Goal: Transaction & Acquisition: Purchase product/service

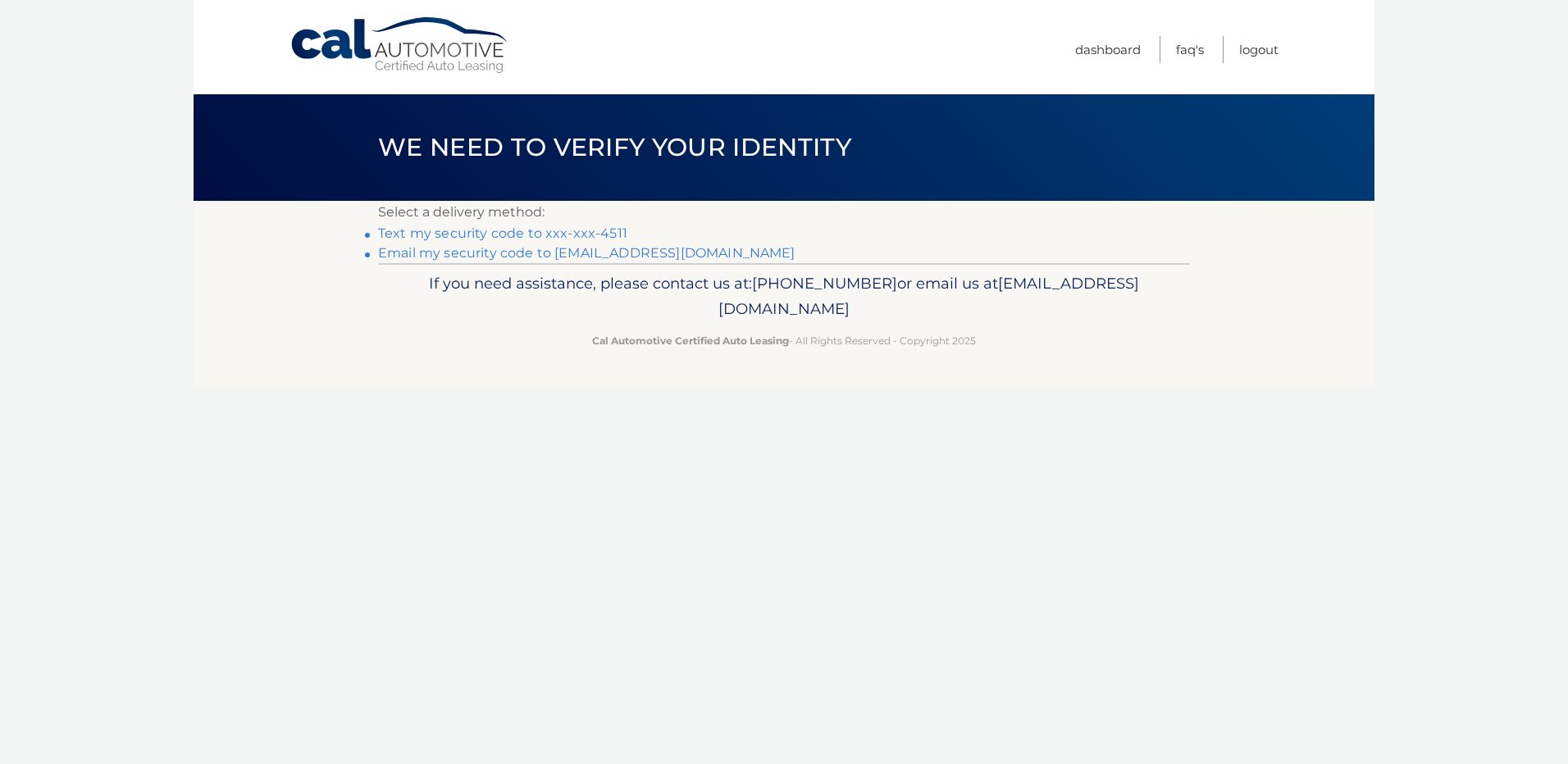
click at [458, 234] on link "Text my security code to xxx-xxx-4511" at bounding box center [503, 233] width 249 height 16
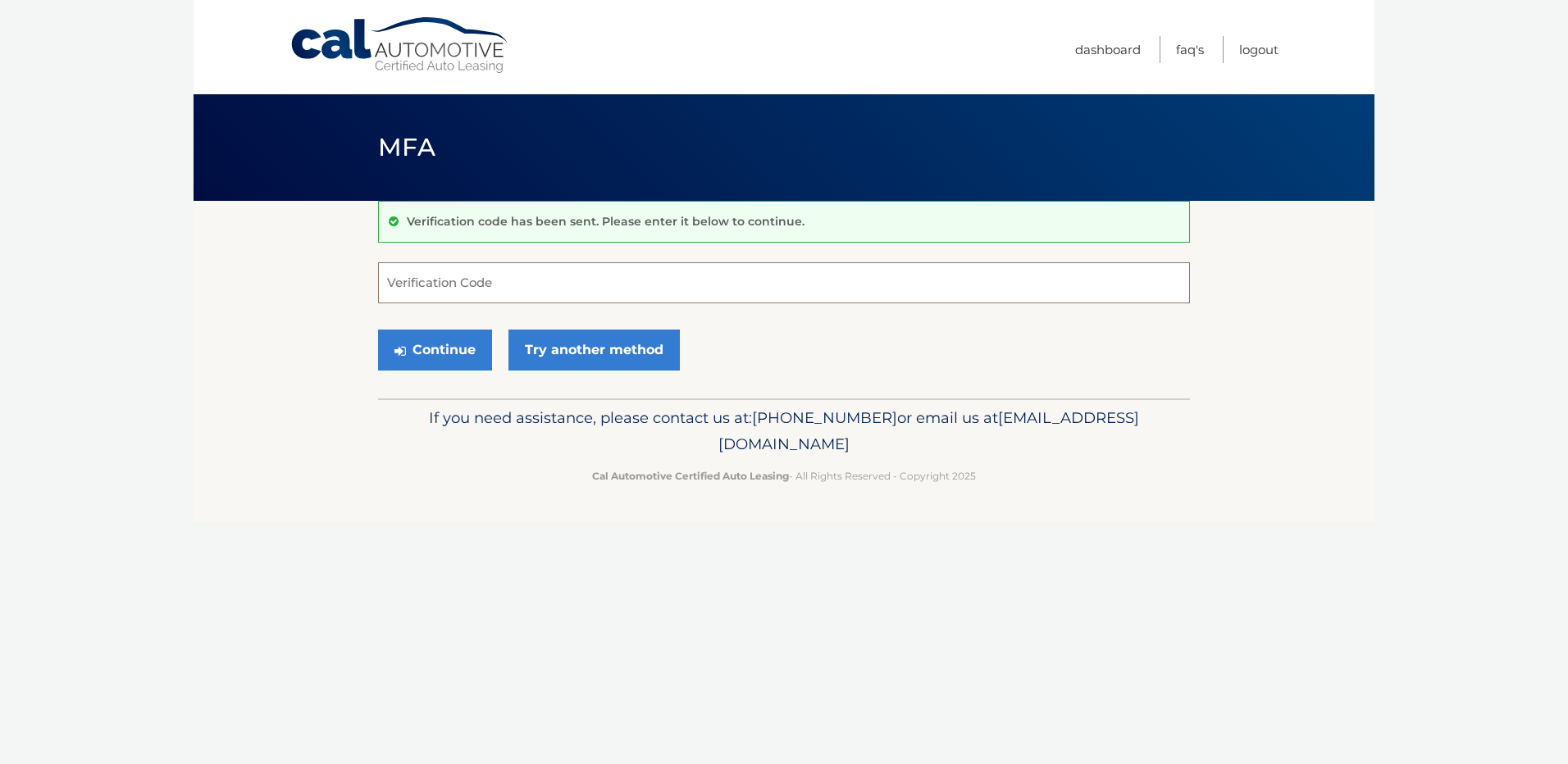
click at [412, 285] on input "Verification Code" at bounding box center [784, 282] width 812 height 41
type input "180744"
click at [423, 346] on button "Continue" at bounding box center [435, 350] width 114 height 41
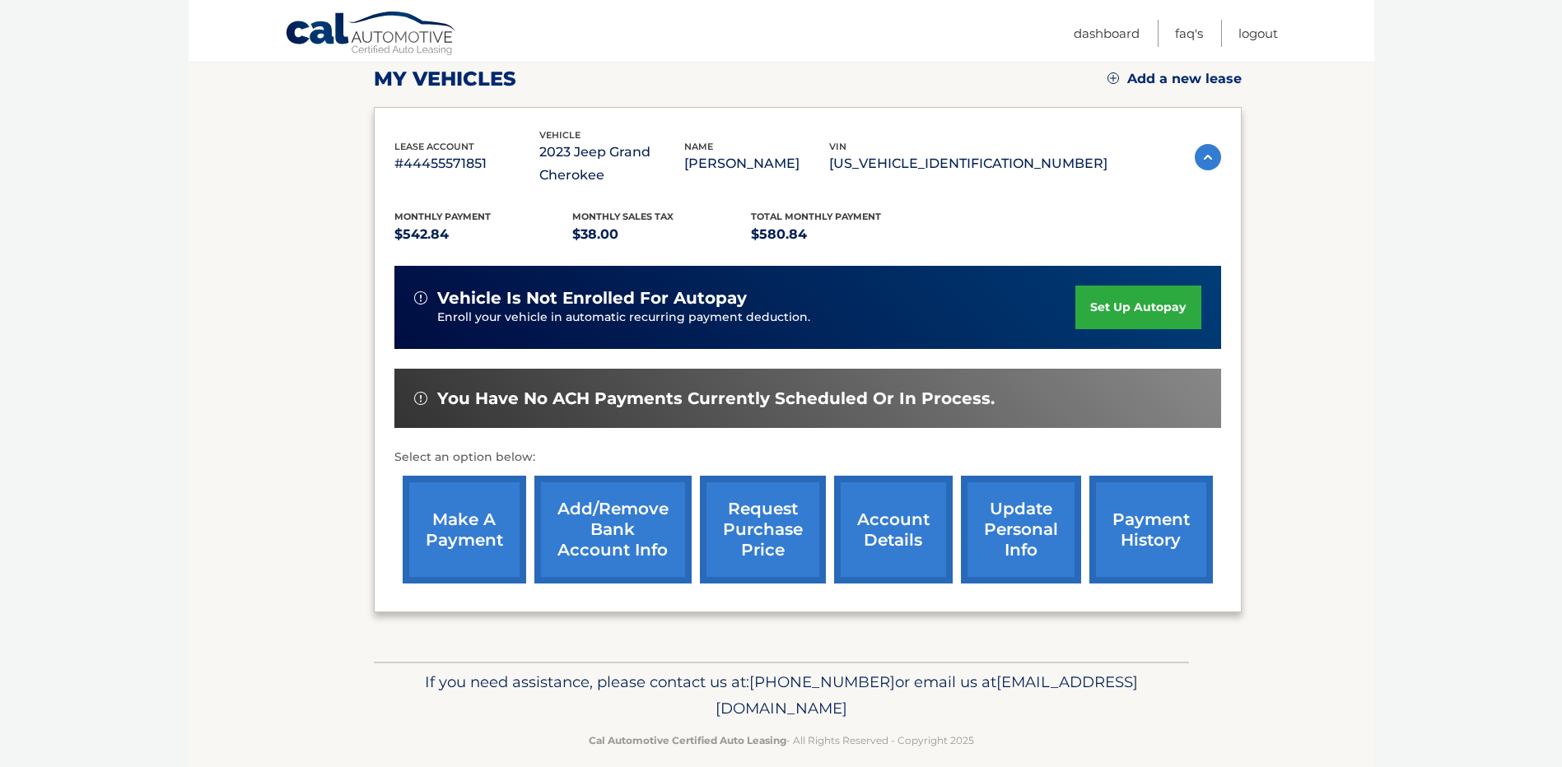
scroll to position [247, 0]
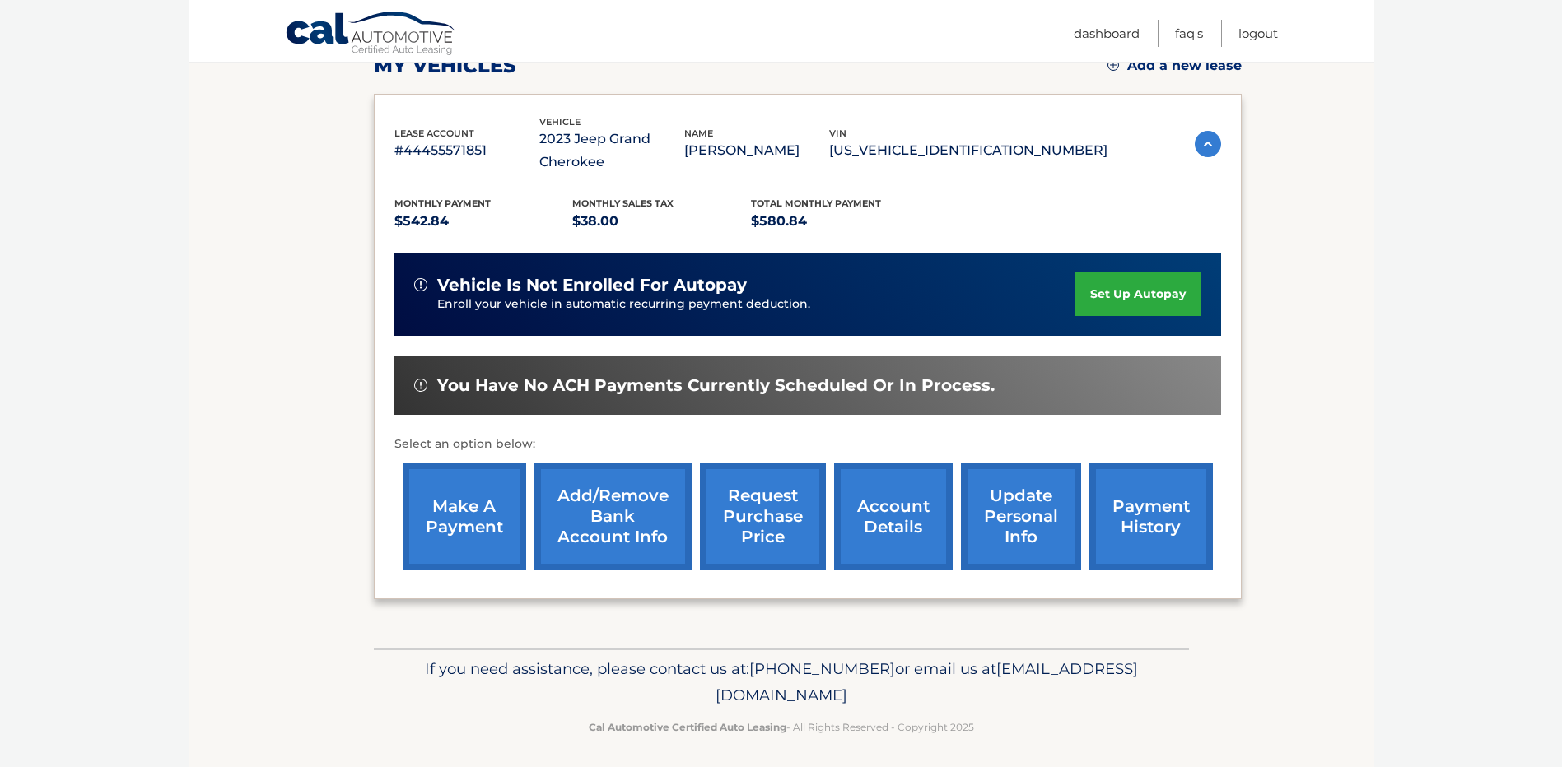
click at [1125, 510] on link "payment history" at bounding box center [1150, 517] width 123 height 108
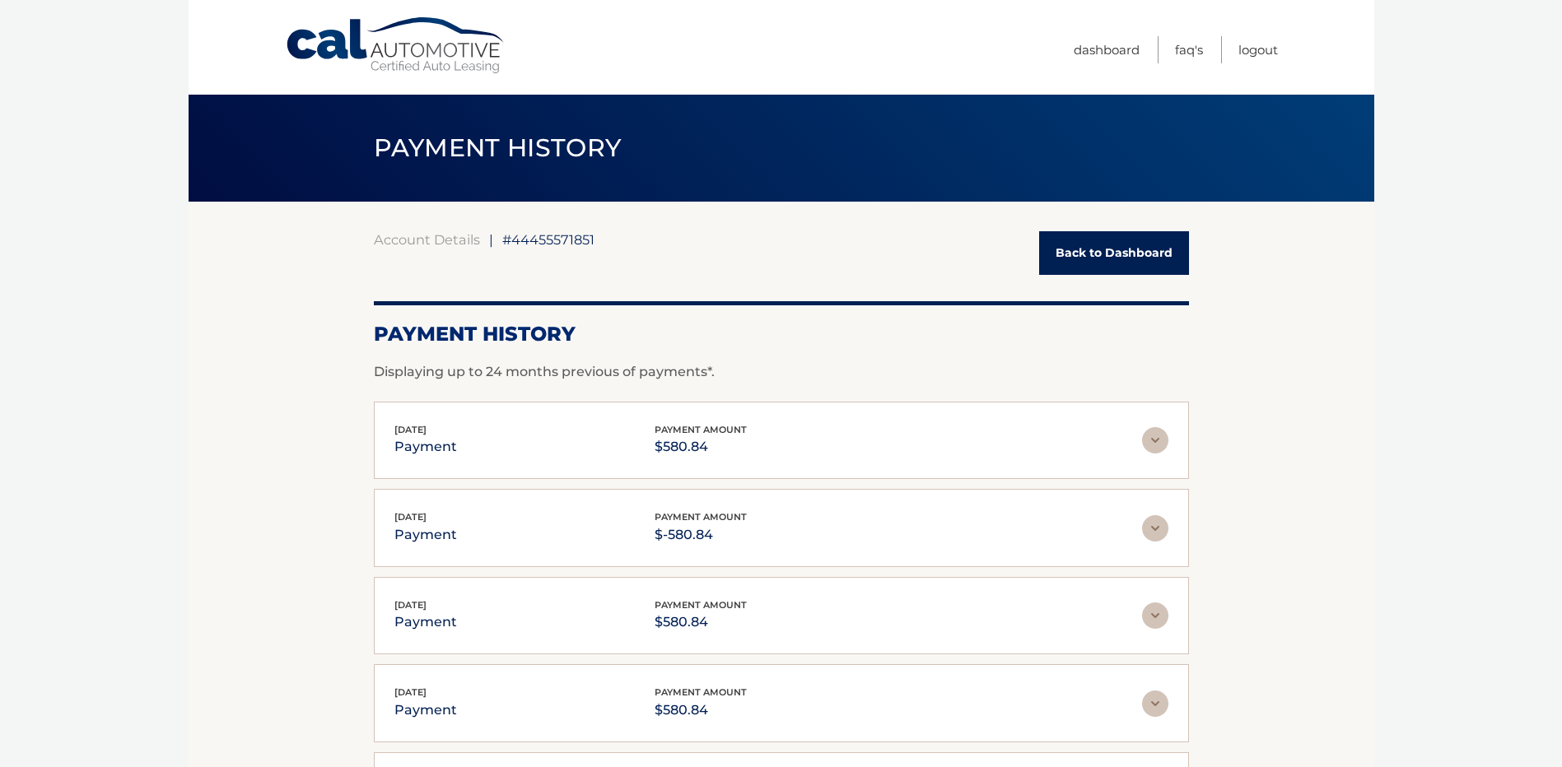
click at [1079, 257] on link "Back to Dashboard" at bounding box center [1114, 253] width 150 height 44
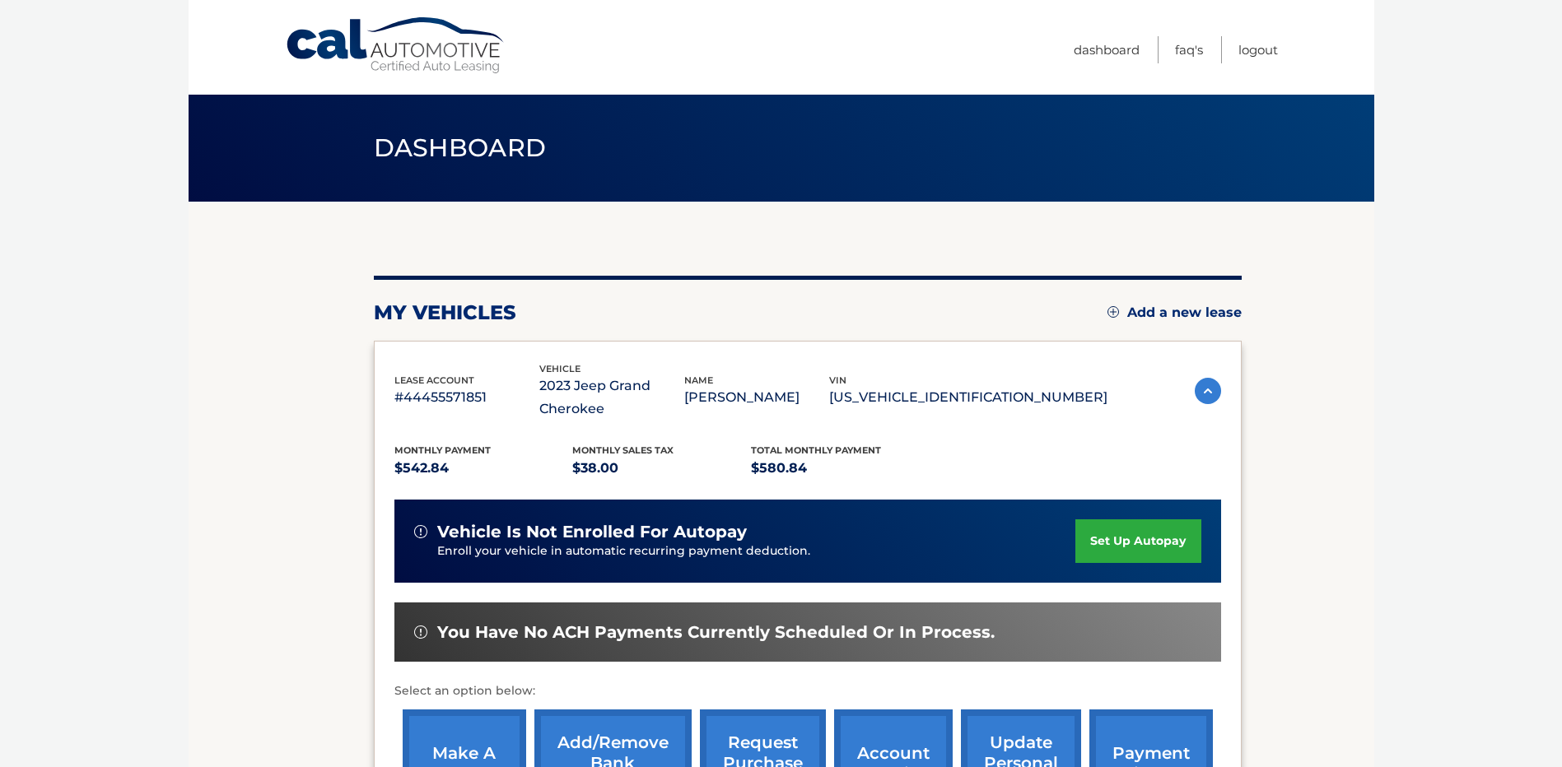
scroll to position [165, 0]
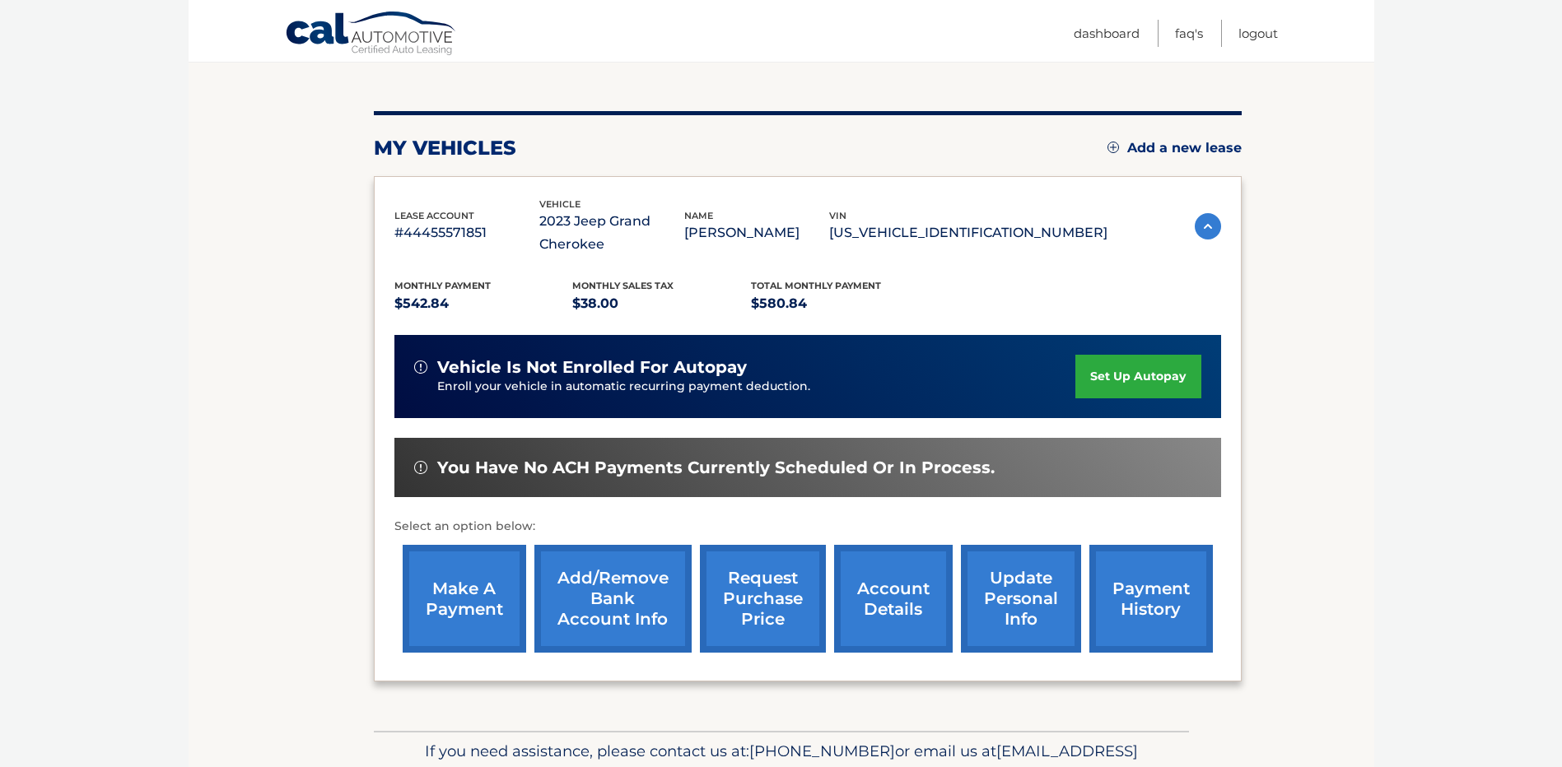
click at [1125, 605] on link "payment history" at bounding box center [1150, 599] width 123 height 108
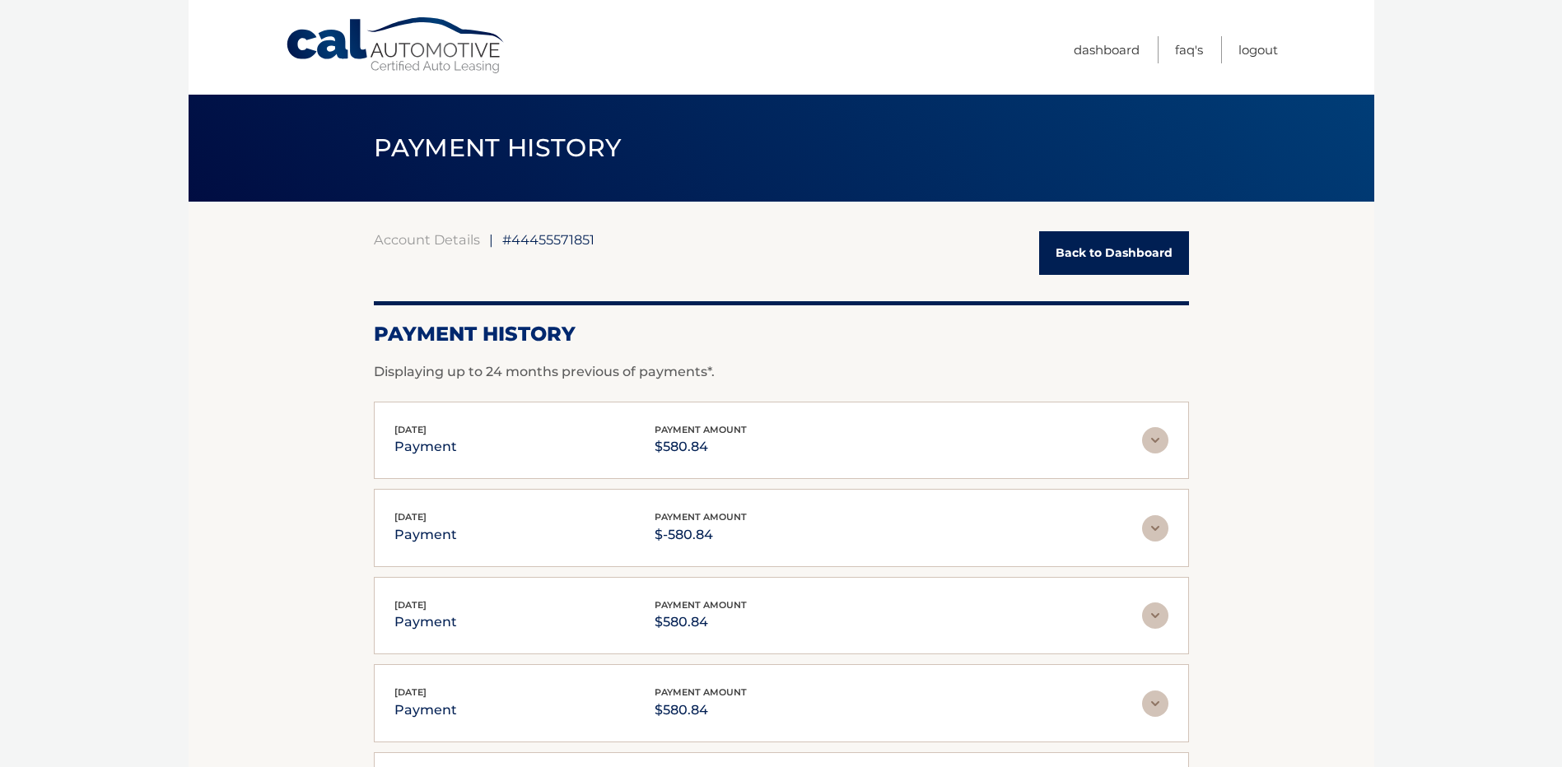
click at [1076, 263] on link "Back to Dashboard" at bounding box center [1114, 253] width 150 height 44
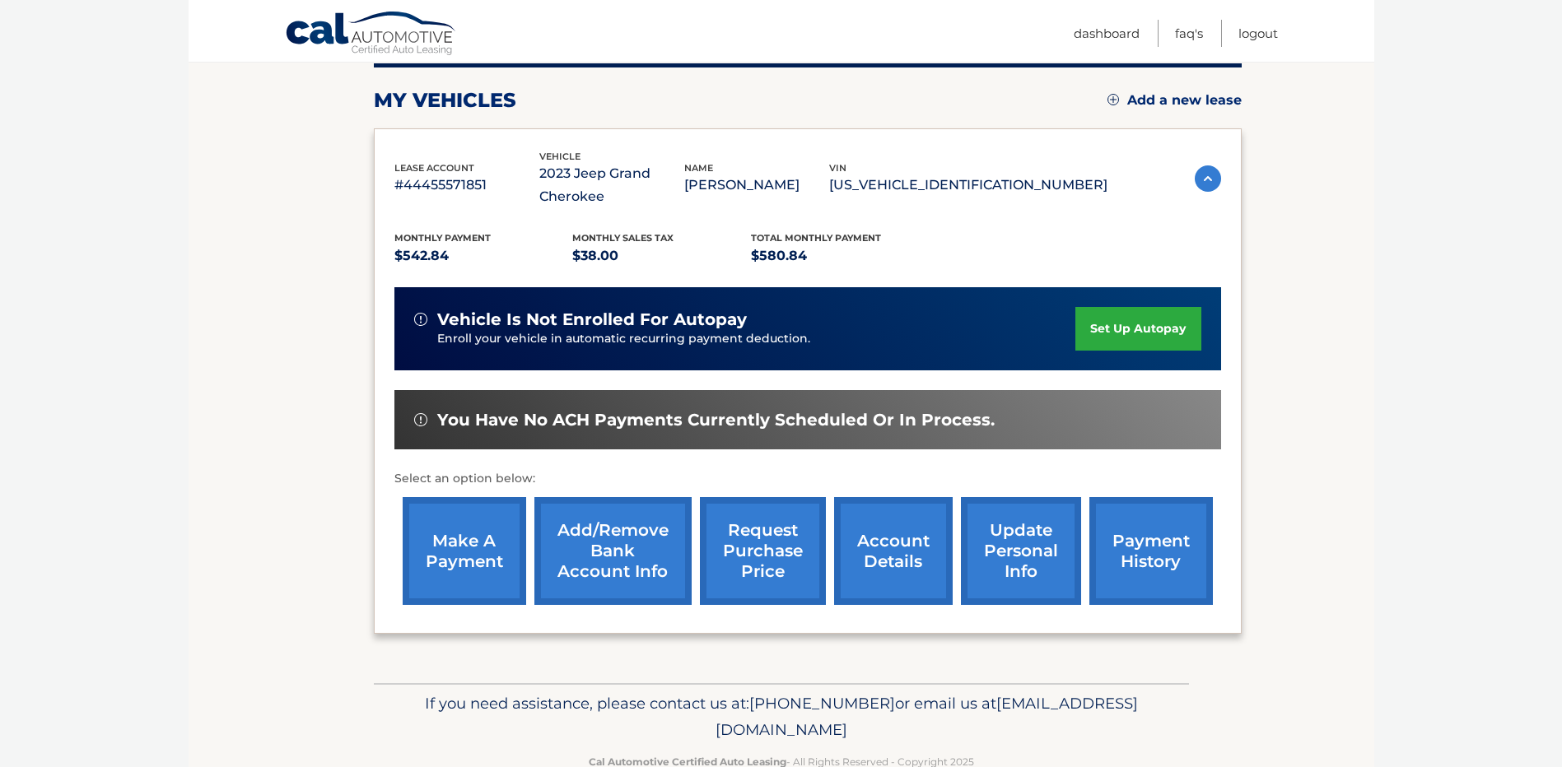
scroll to position [247, 0]
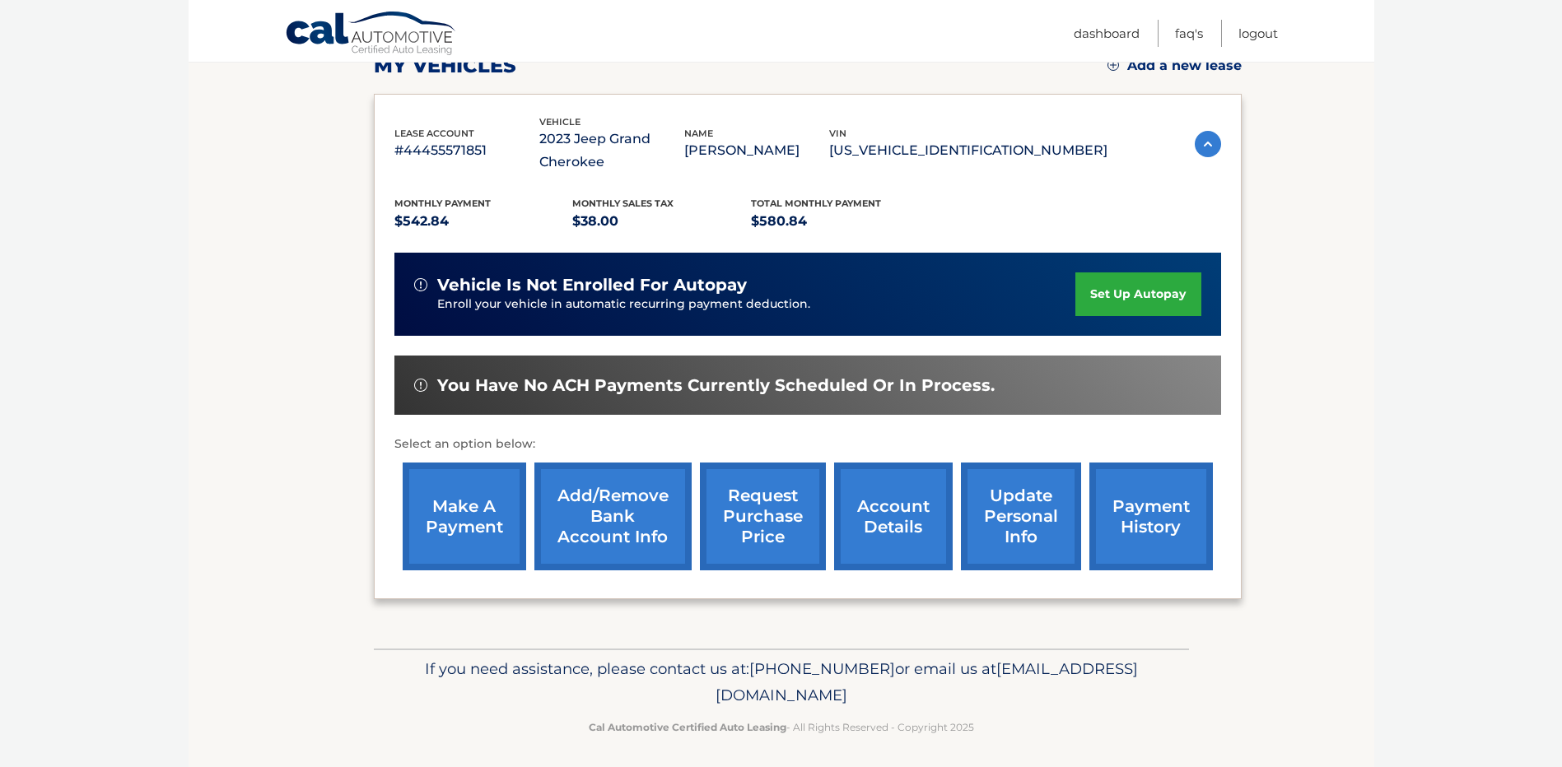
click at [448, 515] on link "make a payment" at bounding box center [464, 517] width 123 height 108
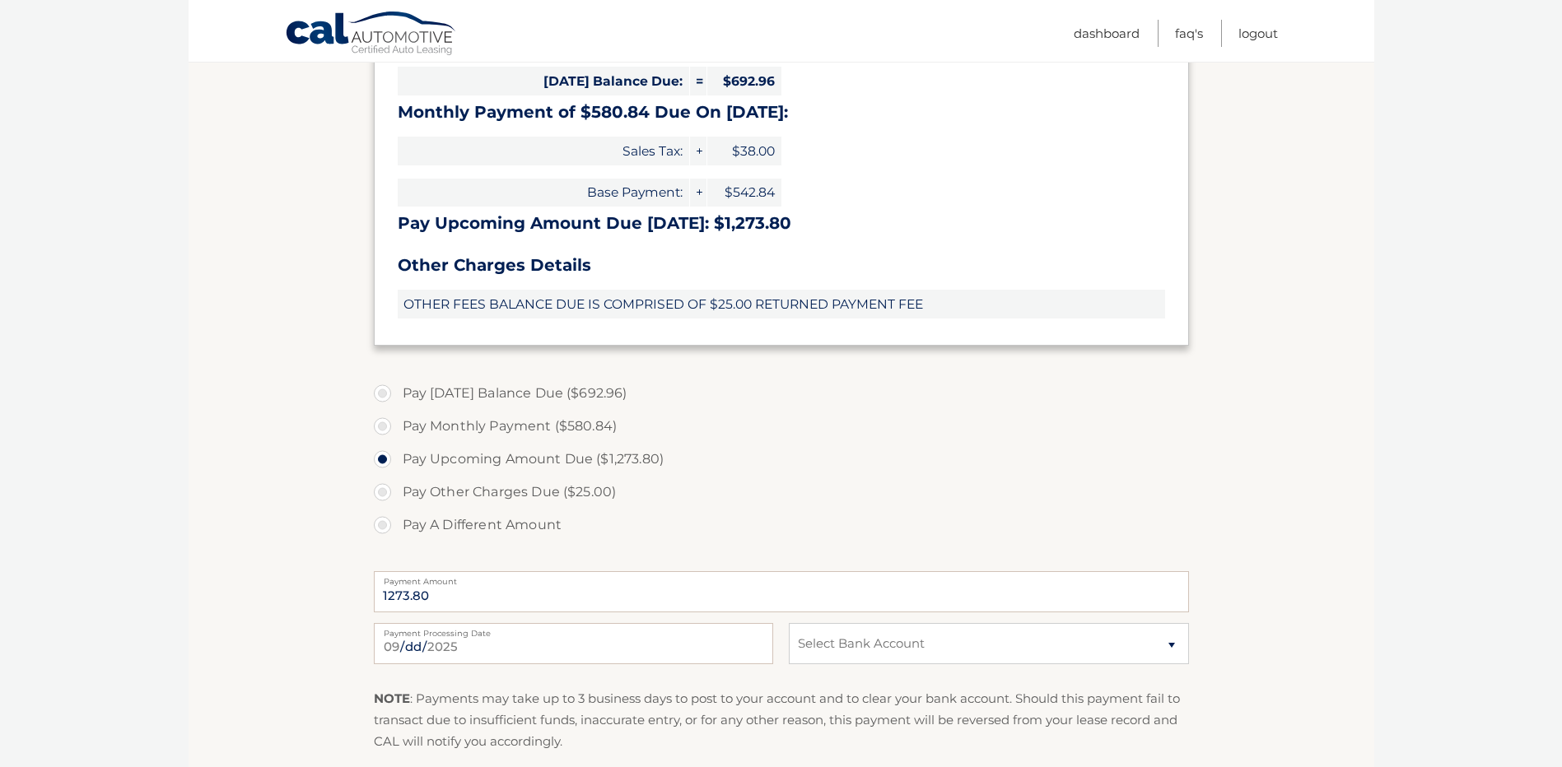
scroll to position [494, 0]
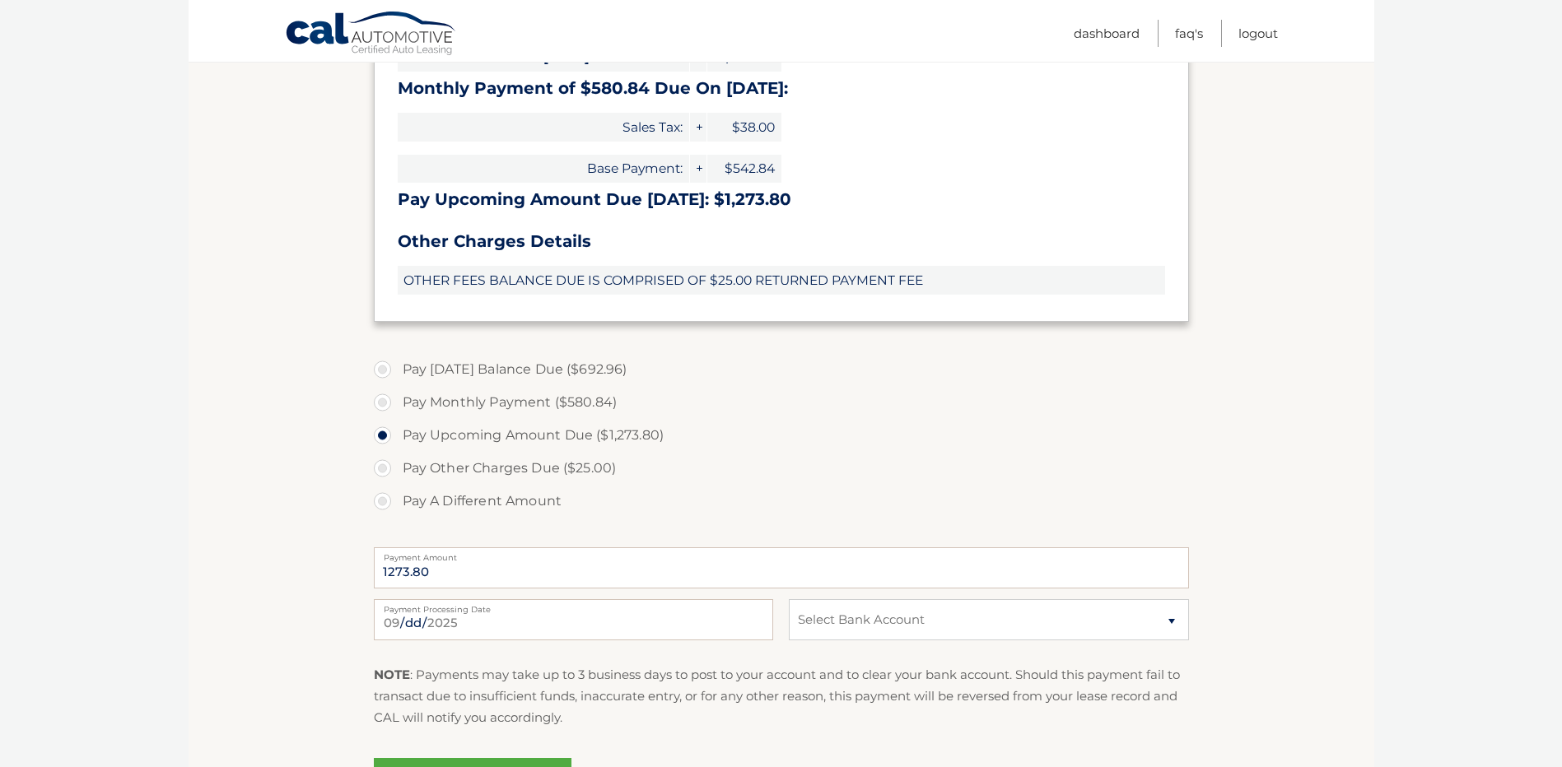
click at [380, 405] on label "Pay Monthly Payment ($580.84)" at bounding box center [781, 402] width 815 height 33
click at [380, 405] on input "Pay Monthly Payment ($580.84)" at bounding box center [388, 399] width 16 height 26
radio input "true"
type input "580.84"
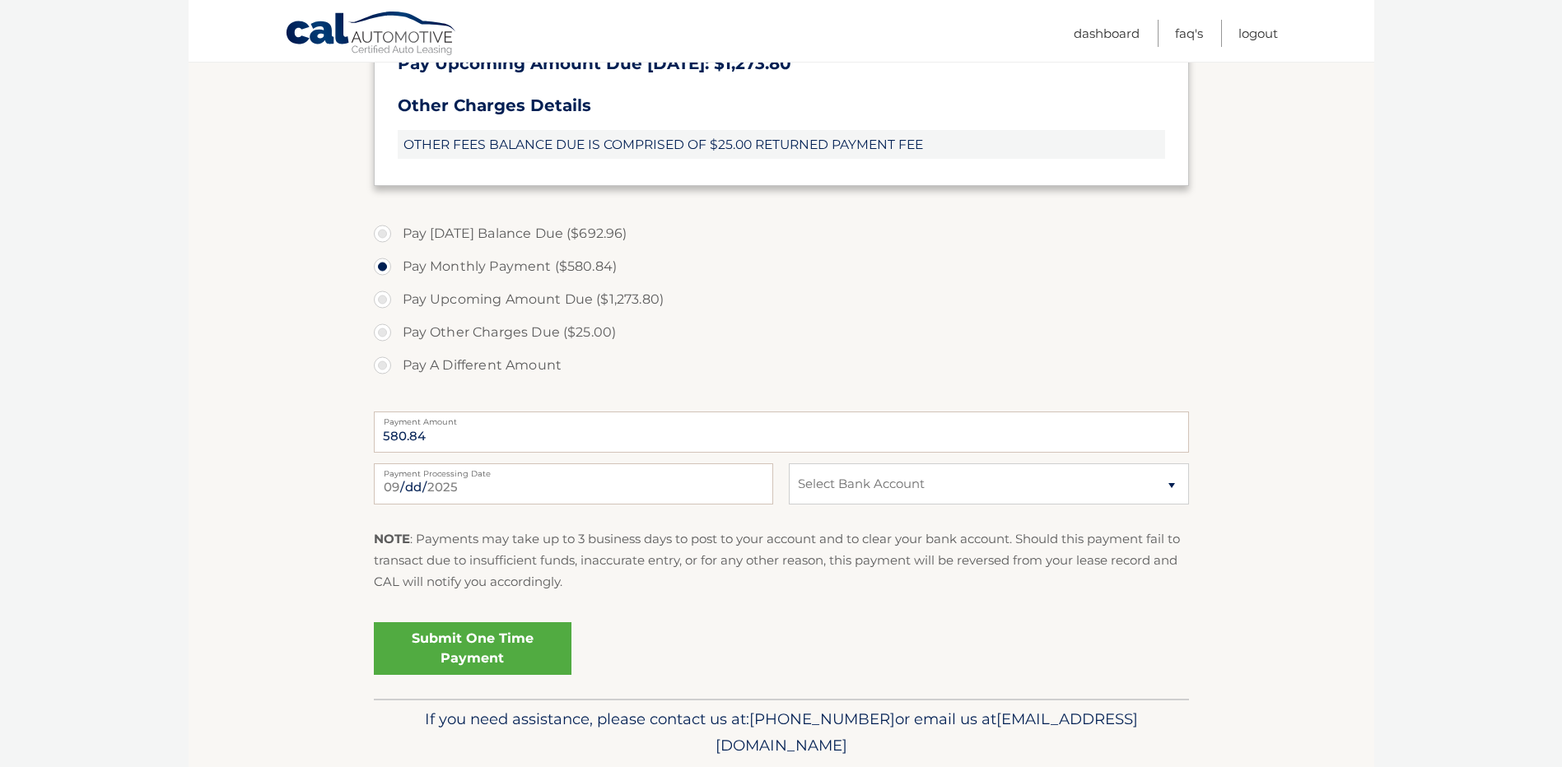
scroll to position [659, 0]
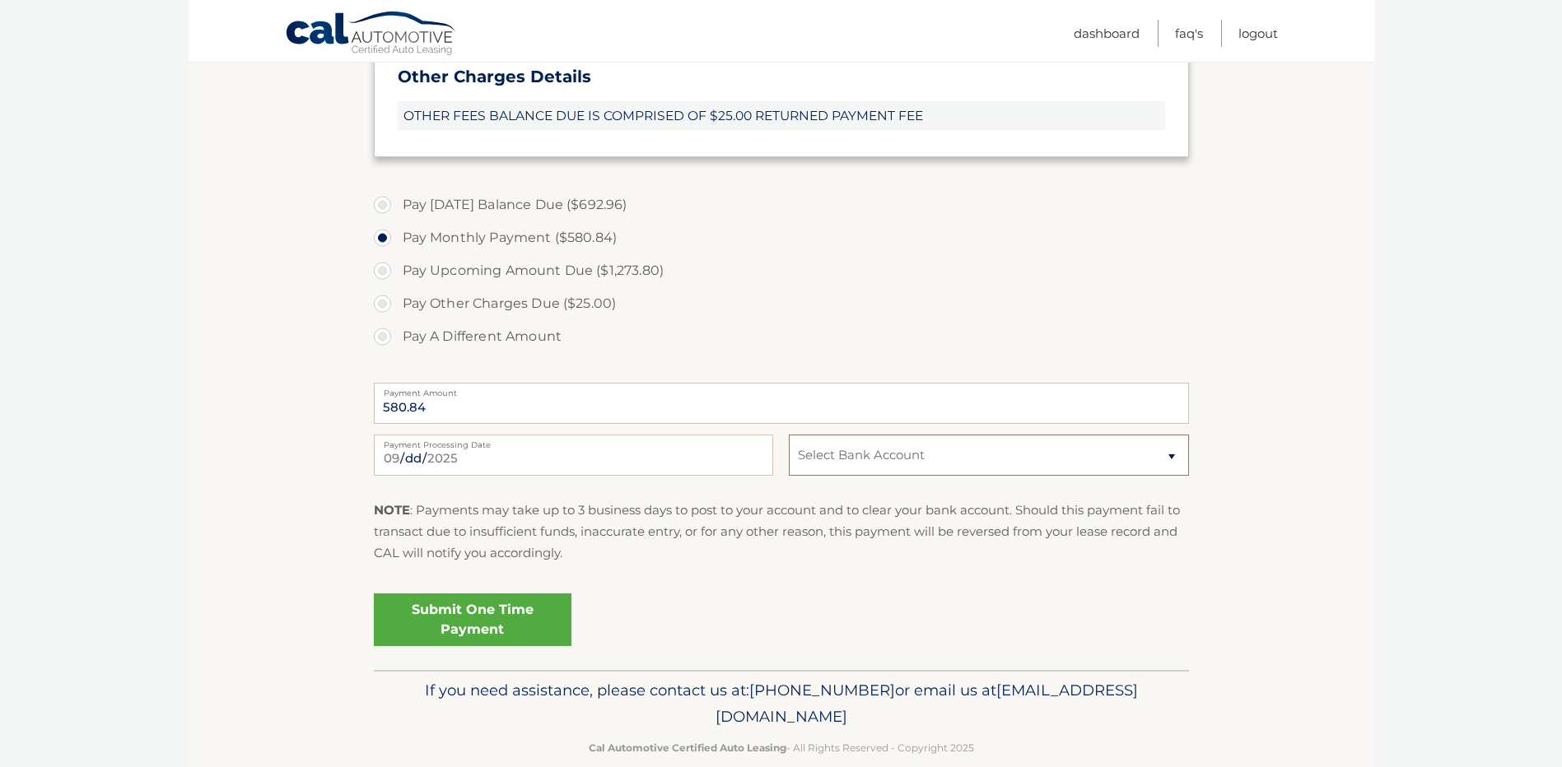
click at [899, 464] on select "Select Bank Account Checking USAA FEDERAL SAVINGS BANK *****9085 Checking WELLS…" at bounding box center [988, 455] width 399 height 41
select select "NzFkZDc0MDItNWRhNi00ZmQxLThiMGQtZmIwZmUwYjllZTVl"
click at [789, 435] on select "Select Bank Account Checking USAA FEDERAL SAVINGS BANK *****9085 Checking WELLS…" at bounding box center [988, 455] width 399 height 41
click at [481, 624] on link "Submit One Time Payment" at bounding box center [473, 620] width 198 height 53
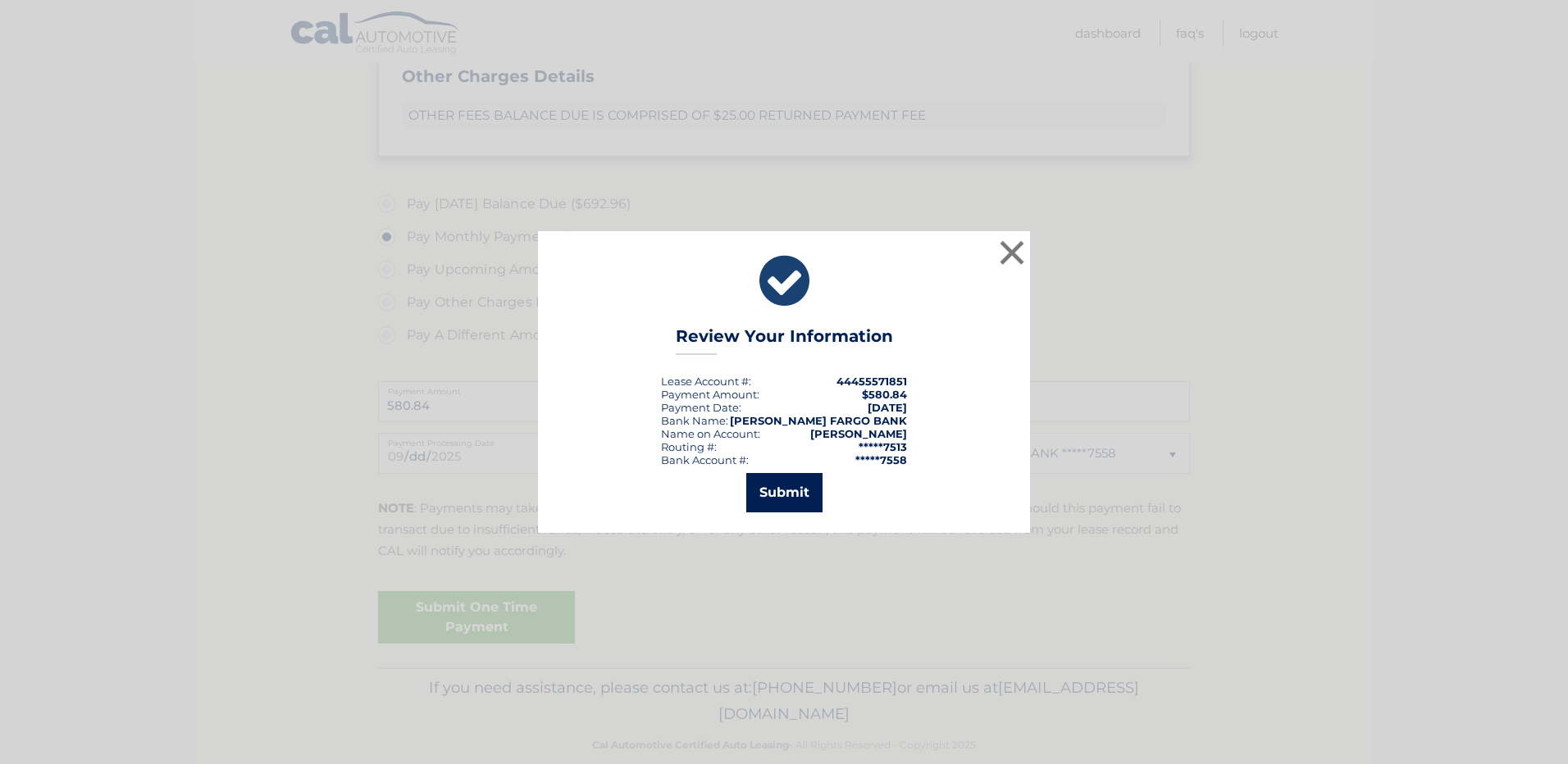
click at [783, 500] on button "Submit" at bounding box center [784, 493] width 77 height 40
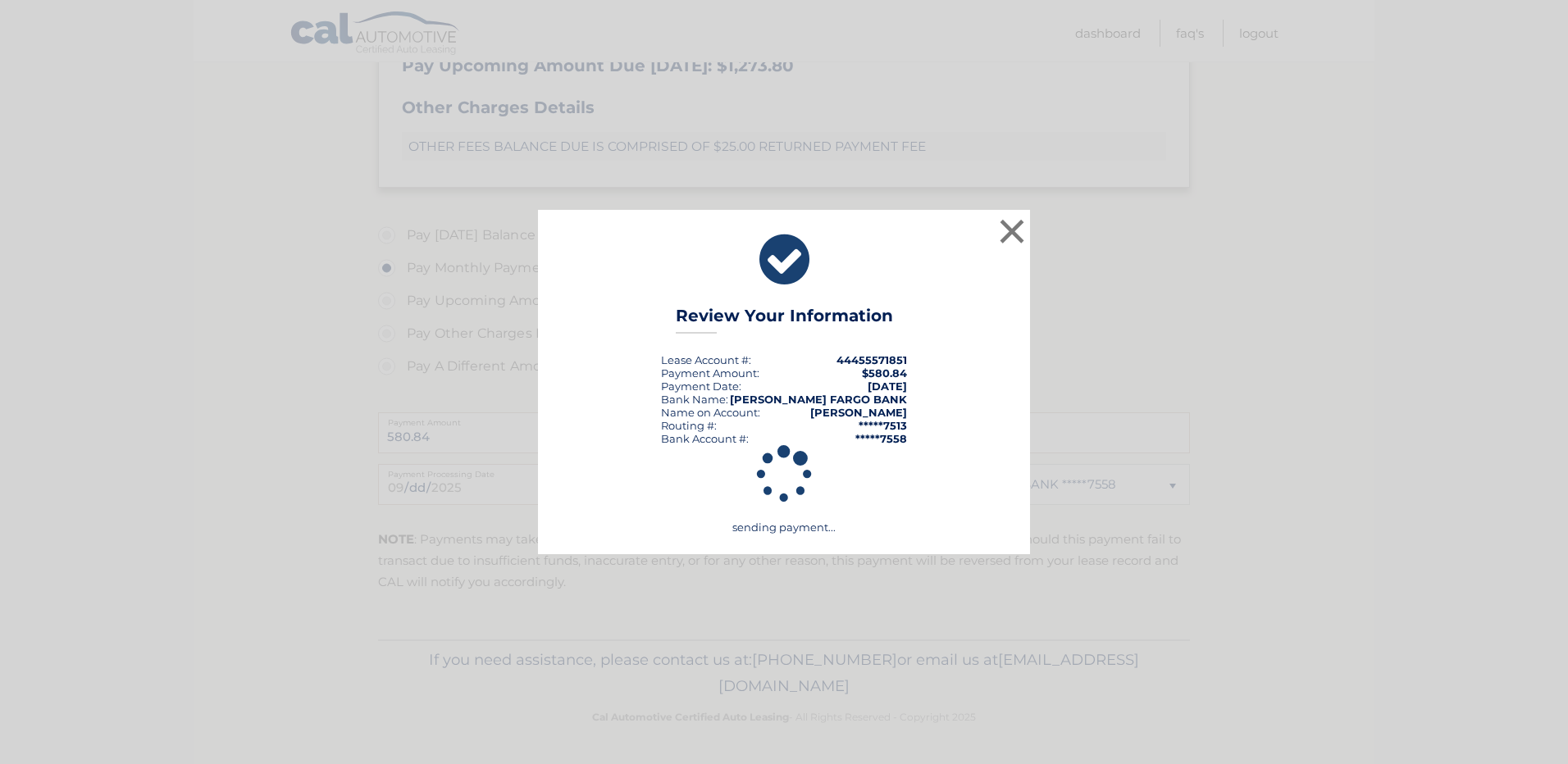
scroll to position [625, 0]
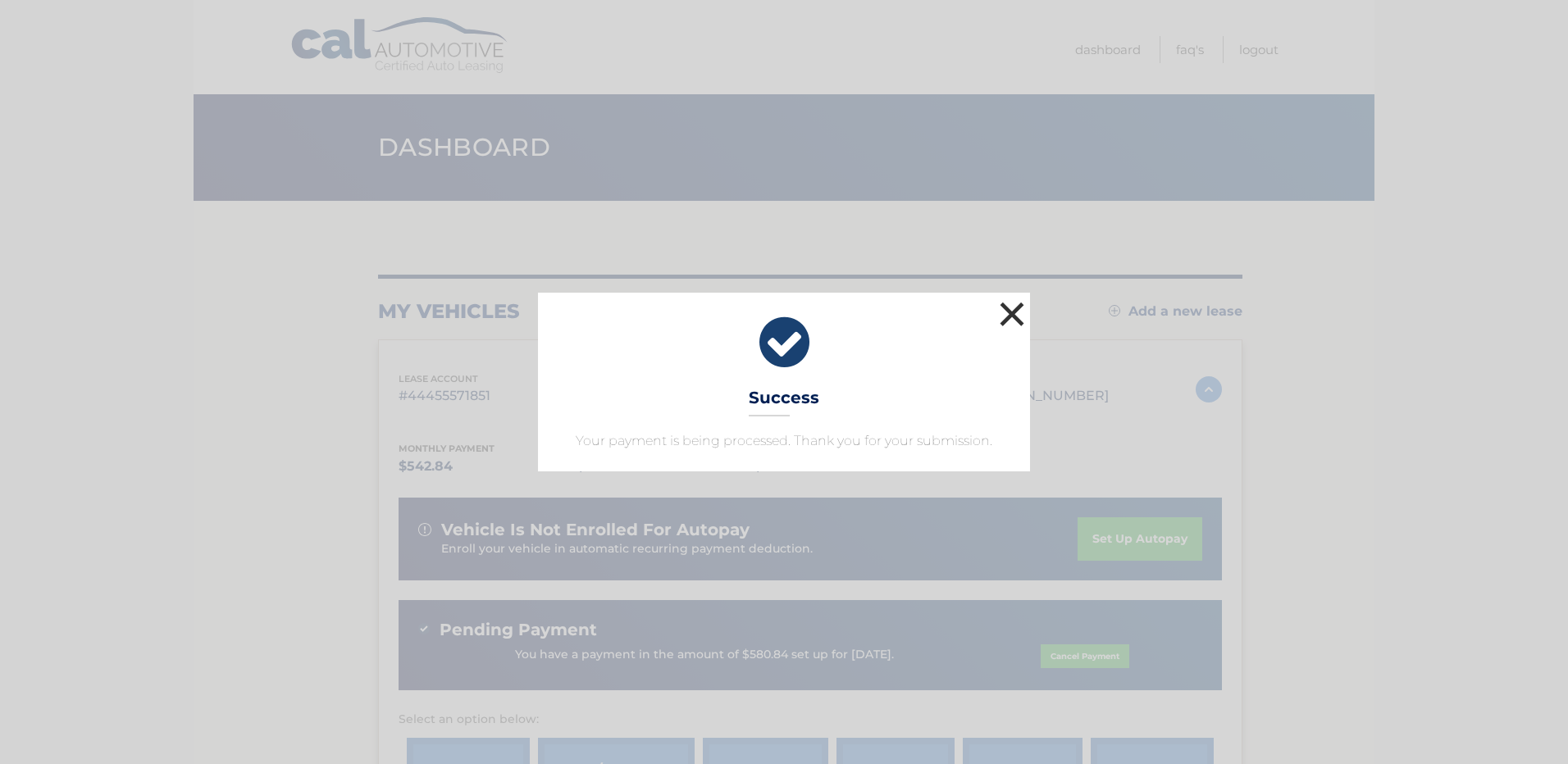
click at [1011, 316] on button "×" at bounding box center [1012, 314] width 33 height 33
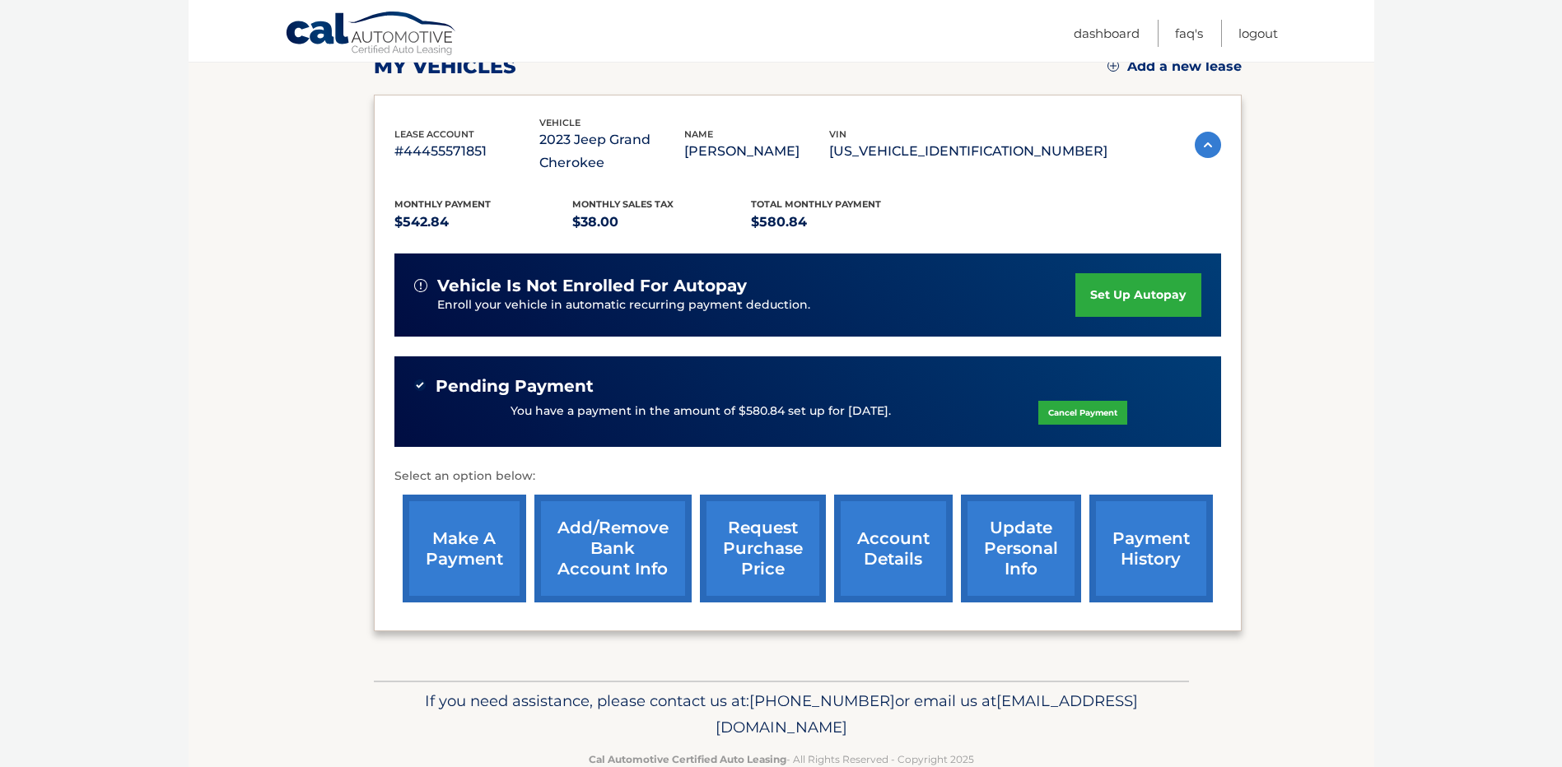
scroll to position [247, 0]
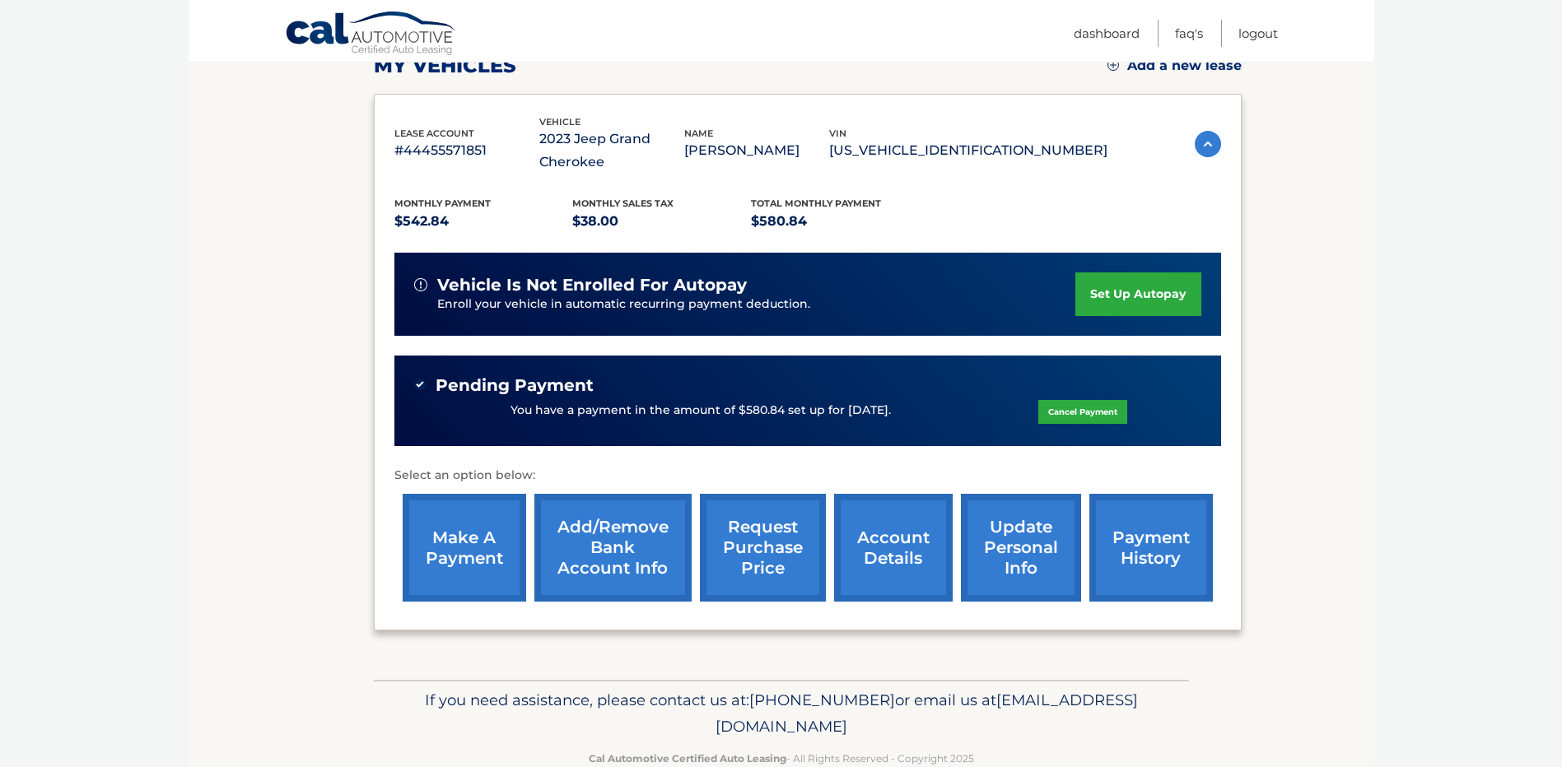
click at [1122, 560] on link "payment history" at bounding box center [1150, 548] width 123 height 108
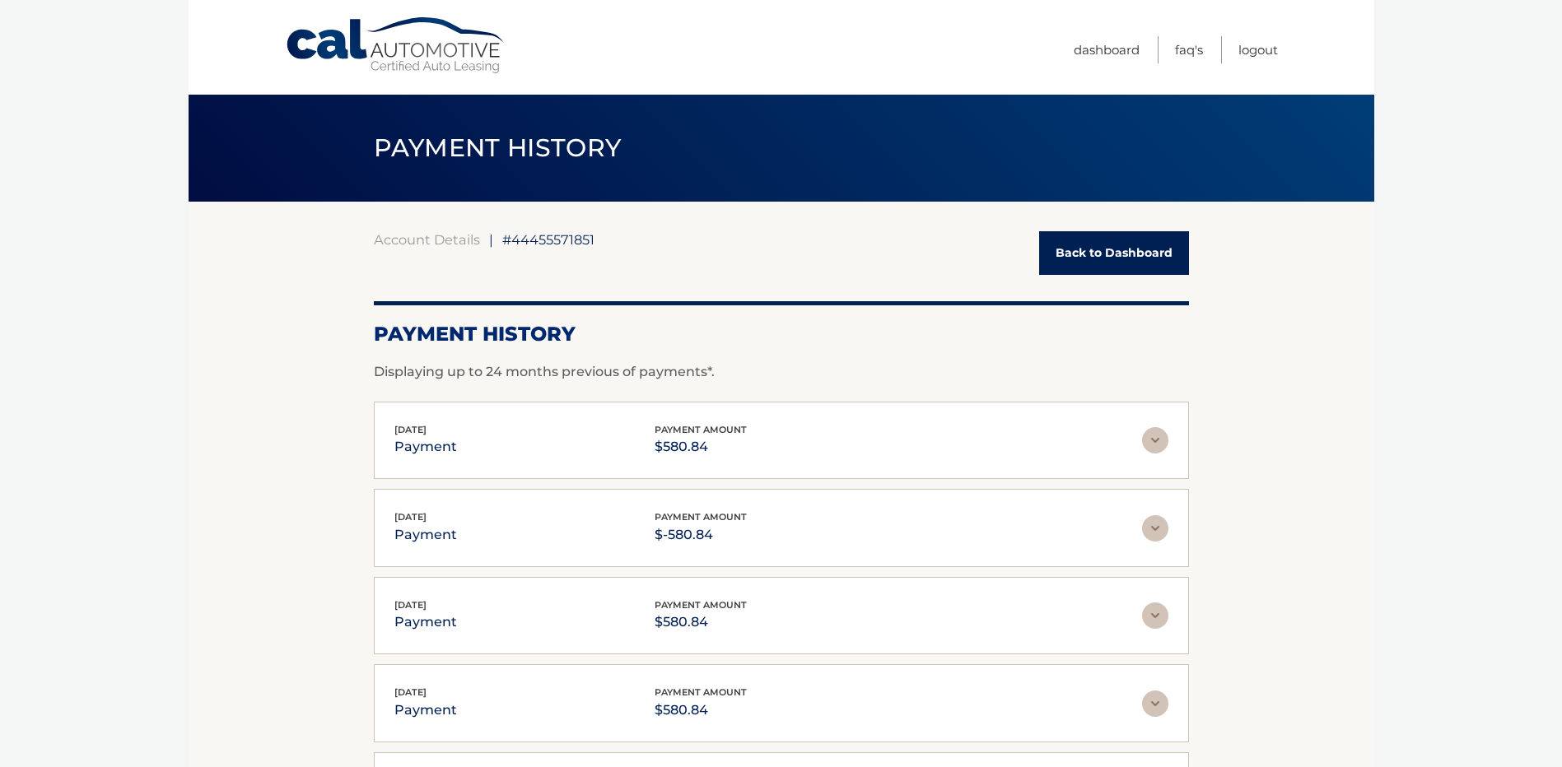
click at [1083, 255] on link "Back to Dashboard" at bounding box center [1114, 253] width 150 height 44
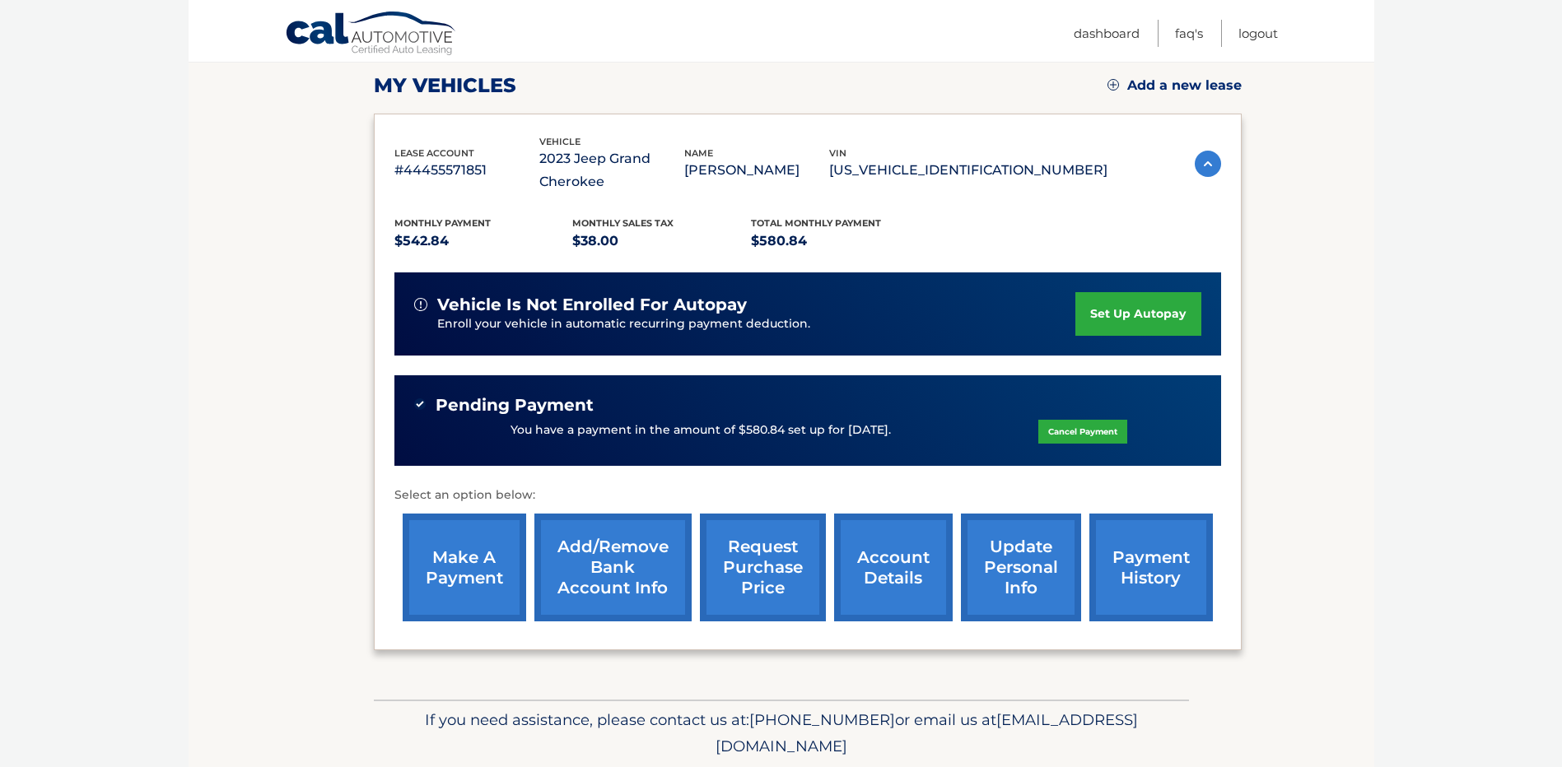
scroll to position [247, 0]
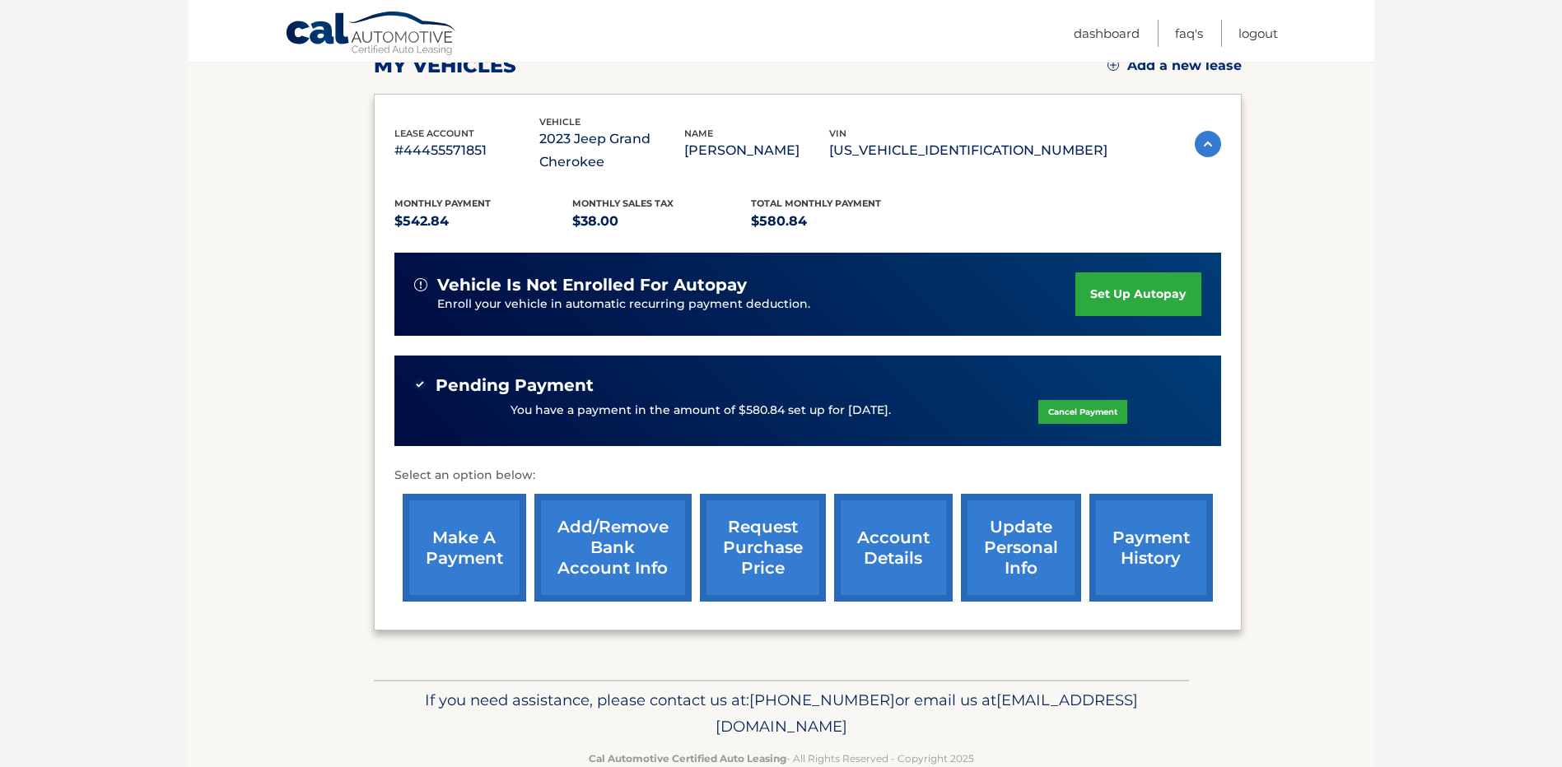
click at [438, 549] on link "make a payment" at bounding box center [464, 548] width 123 height 108
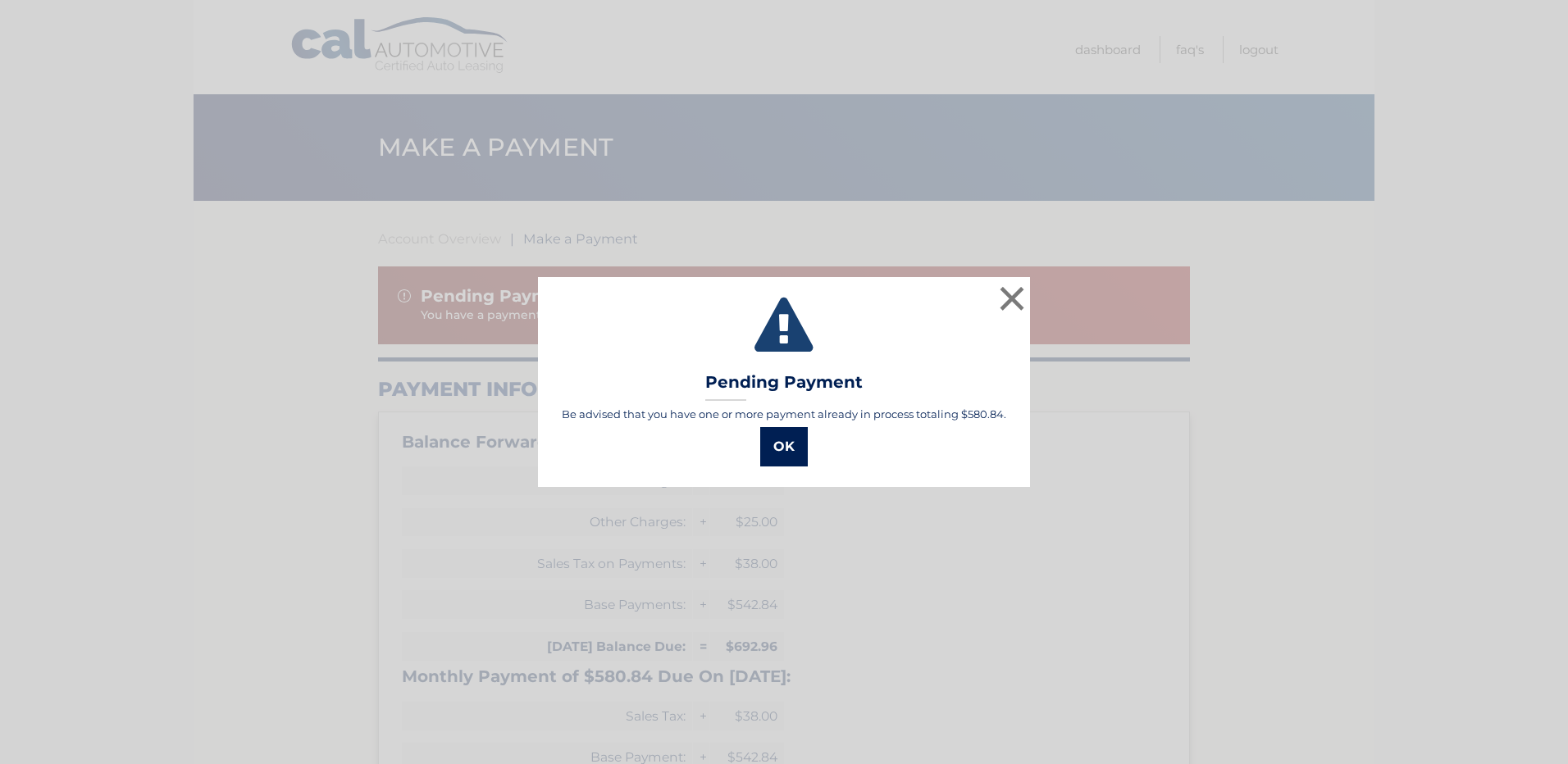
click at [801, 453] on button "OK" at bounding box center [784, 447] width 48 height 40
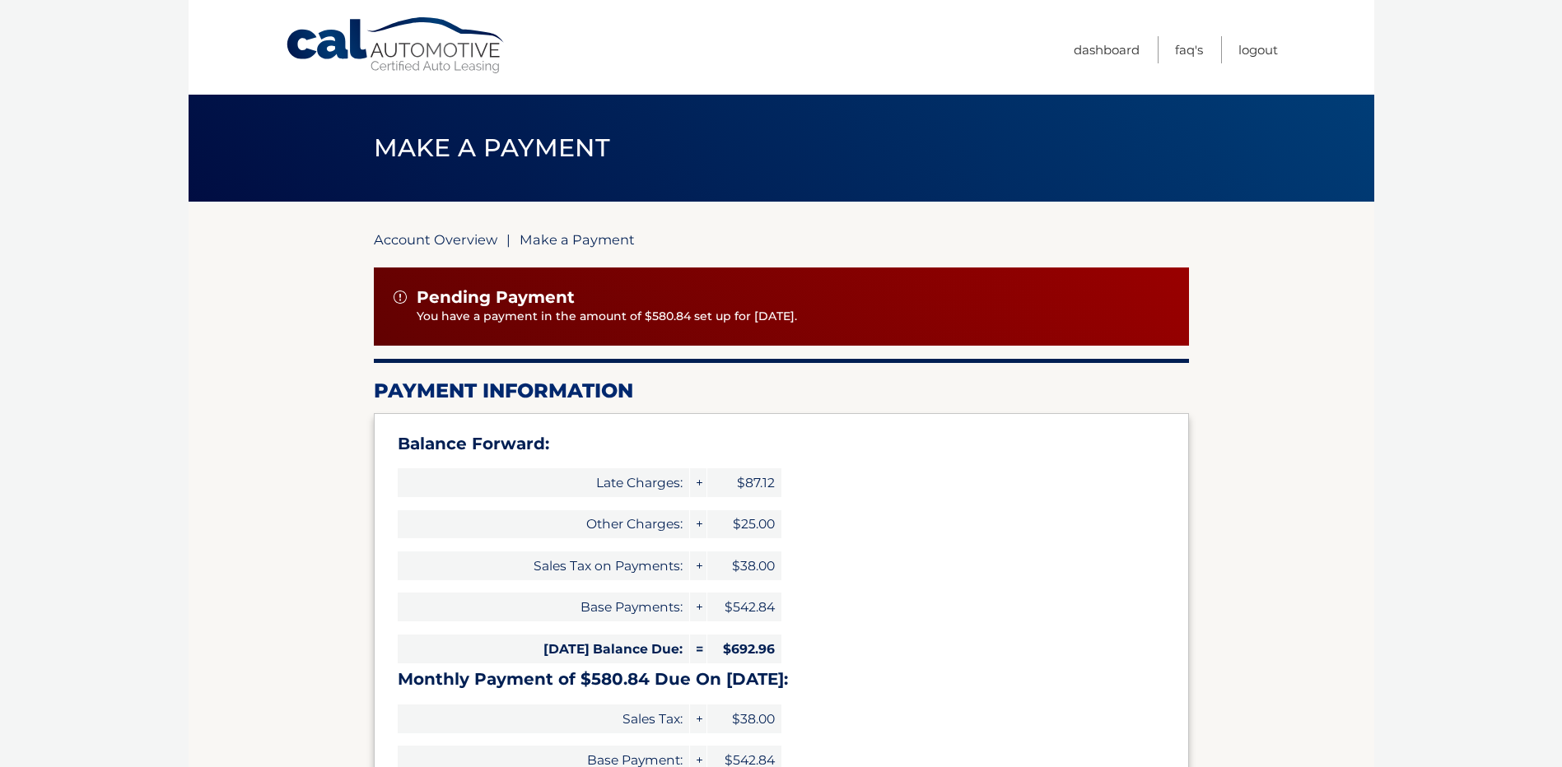
click at [462, 236] on link "Account Overview" at bounding box center [435, 239] width 123 height 16
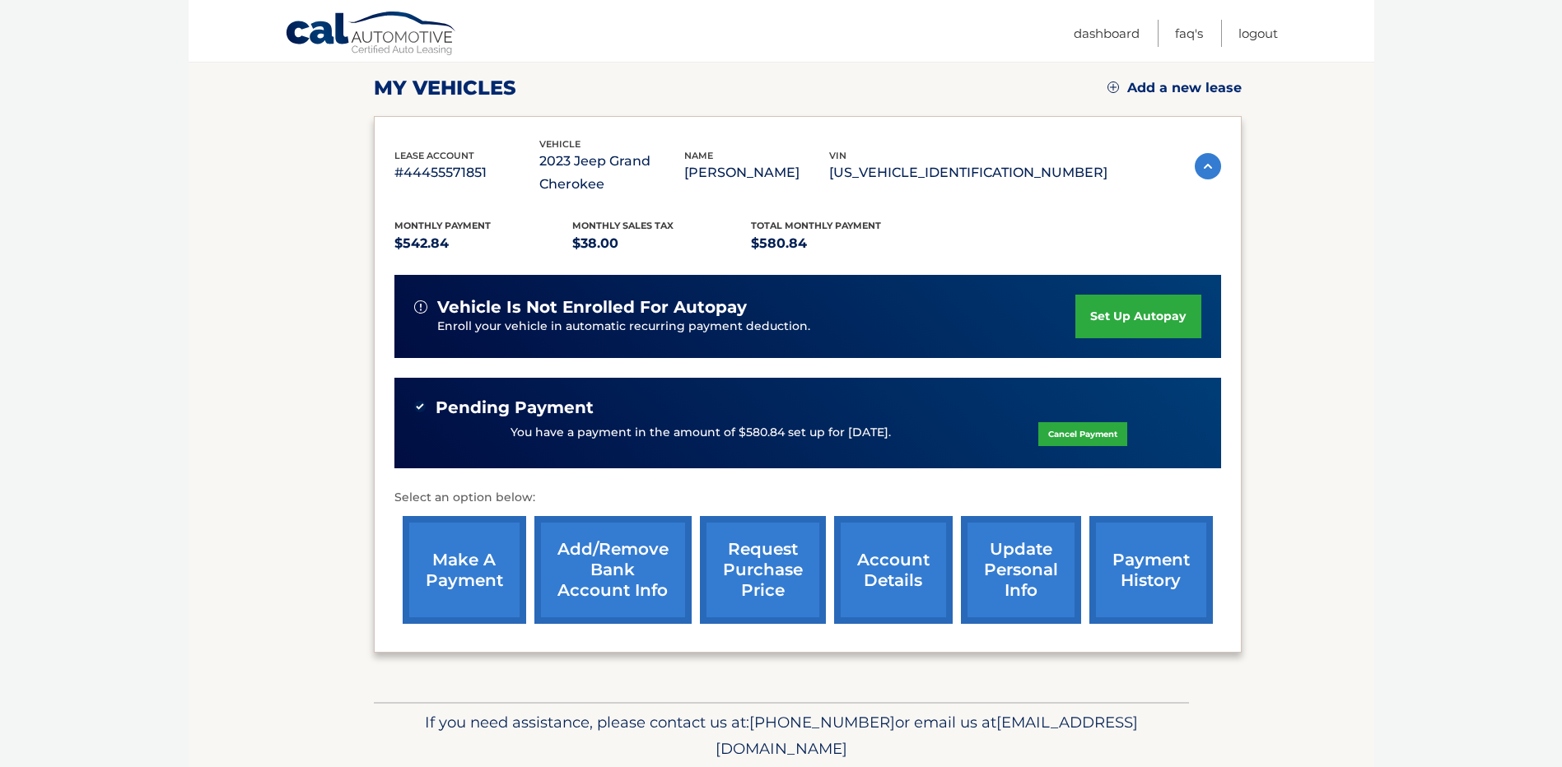
scroll to position [247, 0]
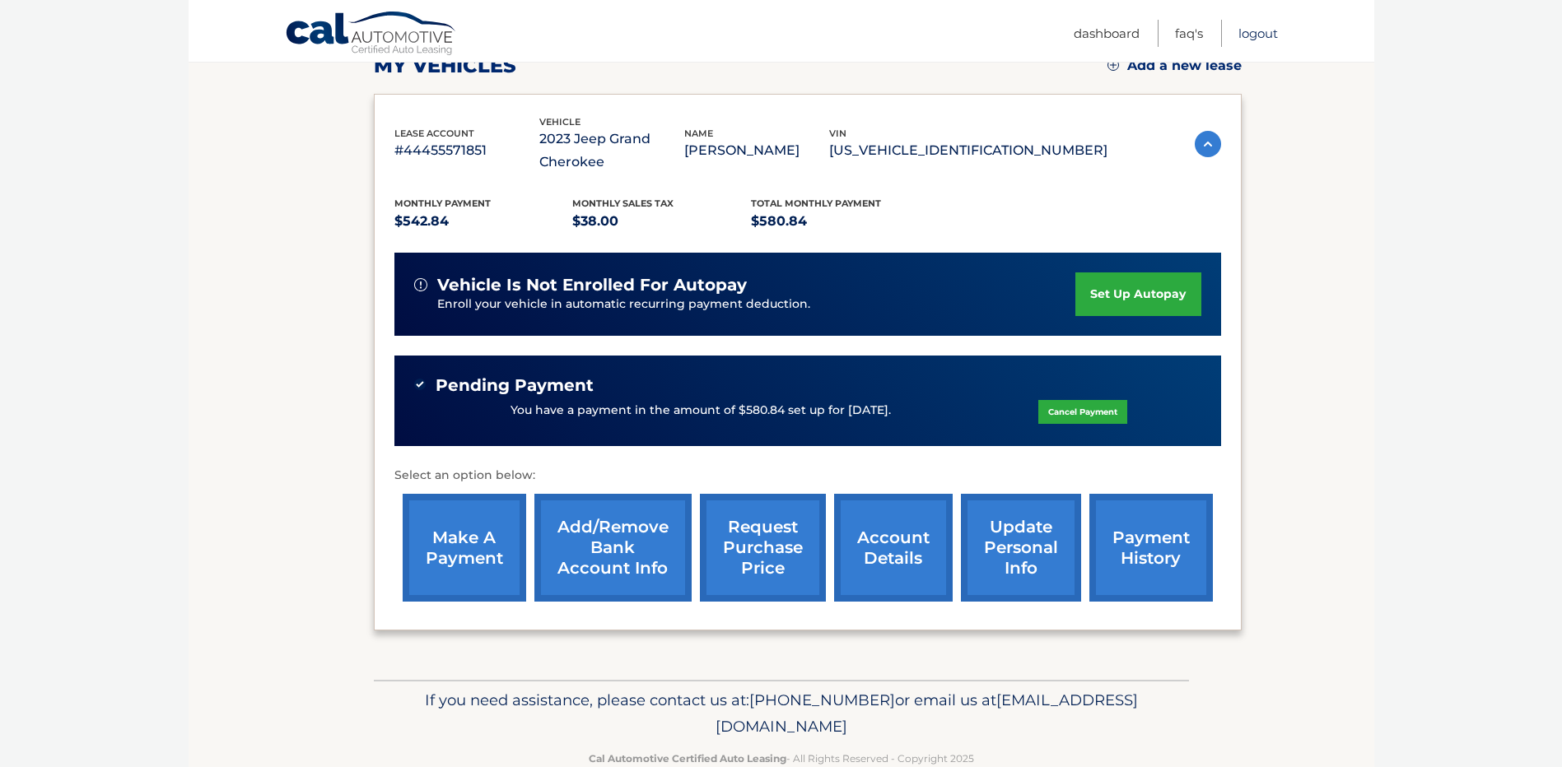
click at [1253, 34] on link "Logout" at bounding box center [1258, 33] width 40 height 27
